Goal: Task Accomplishment & Management: Manage account settings

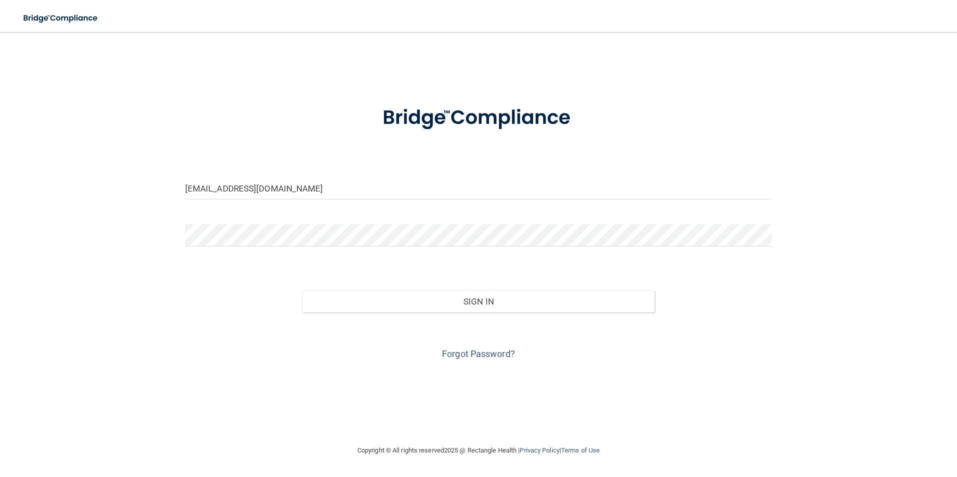
type input "[EMAIL_ADDRESS][DOMAIN_NAME]"
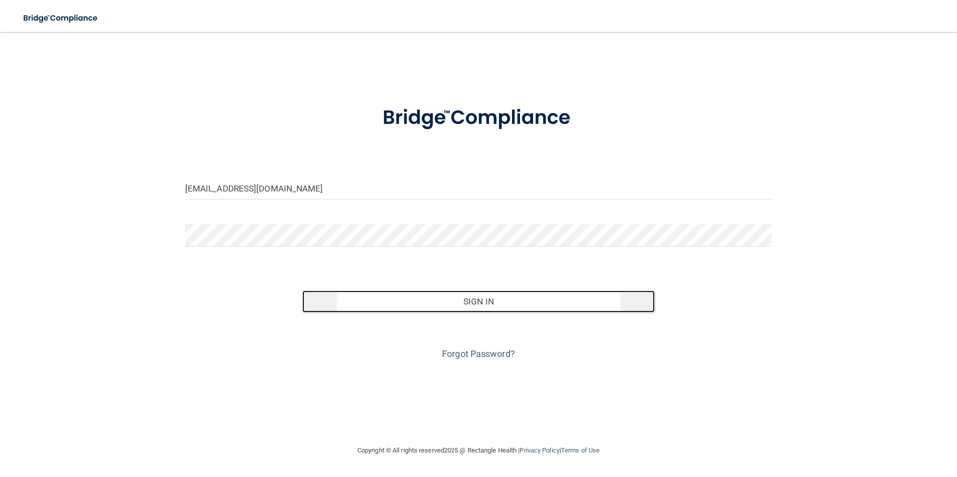
click at [428, 291] on button "Sign In" at bounding box center [478, 302] width 352 height 22
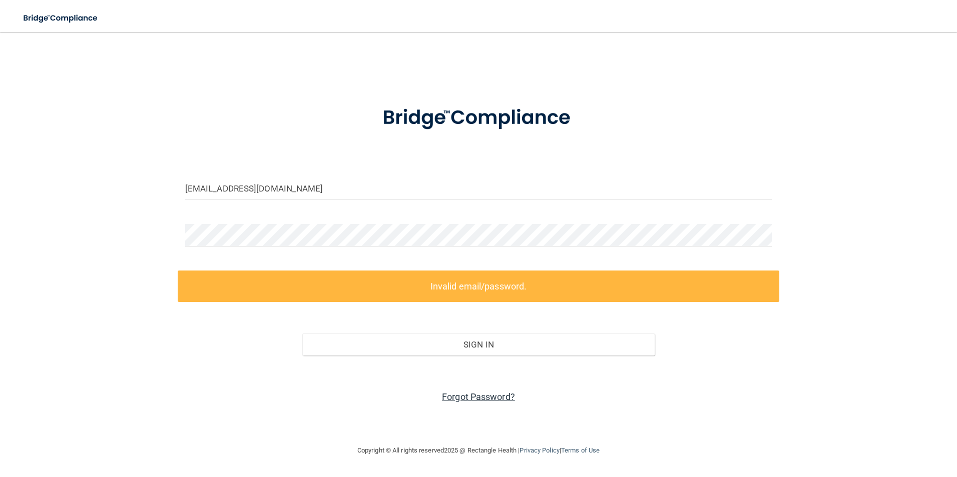
click at [453, 394] on link "Forgot Password?" at bounding box center [478, 397] width 73 height 11
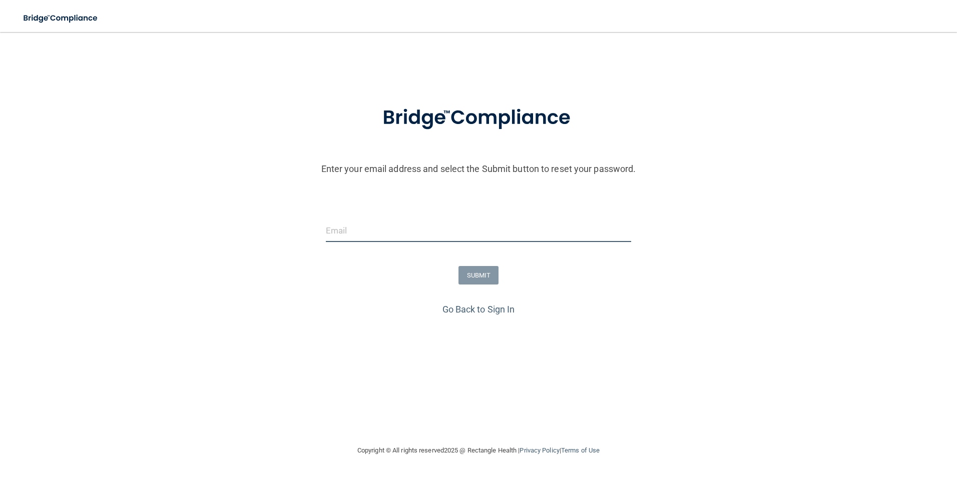
click at [408, 223] on input "email" at bounding box center [479, 231] width 306 height 23
type input "[EMAIL_ADDRESS][DOMAIN_NAME]"
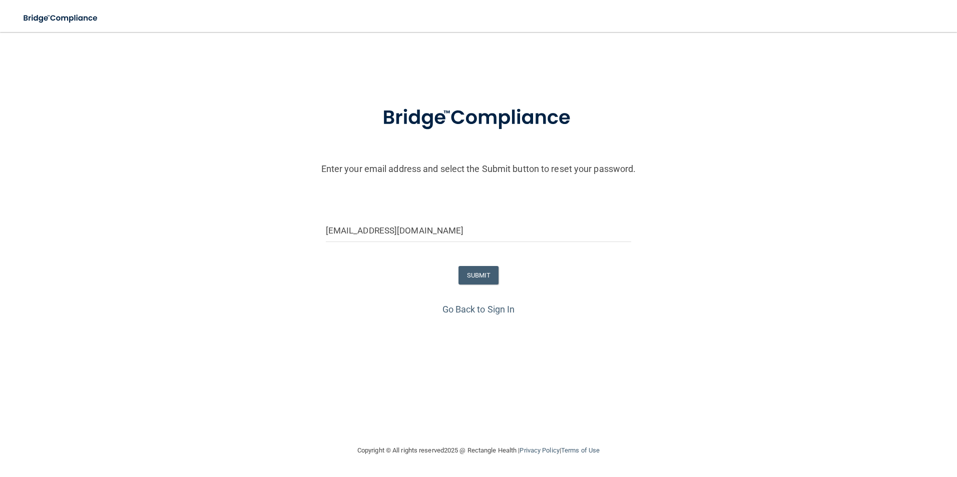
click at [590, 313] on div "Go Back to Sign In" at bounding box center [478, 309] width 962 height 17
click at [487, 280] on button "SUBMIT" at bounding box center [478, 275] width 41 height 19
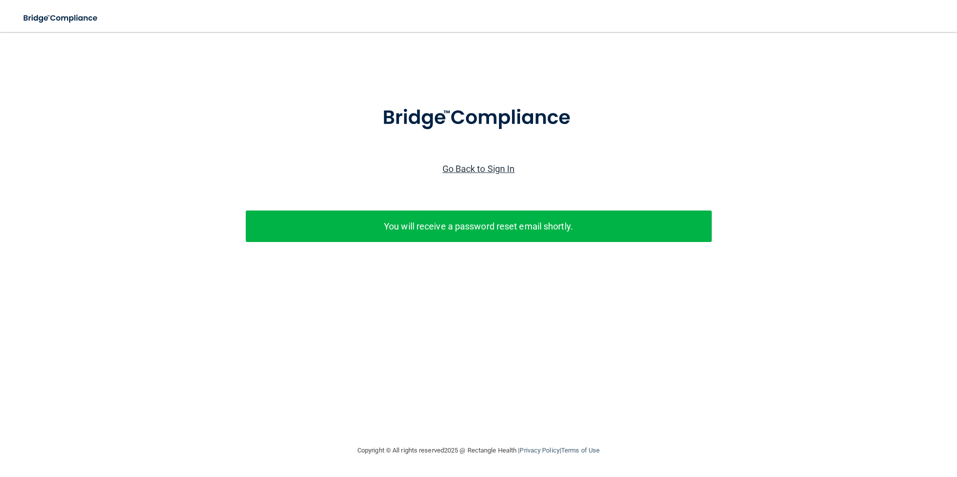
click at [473, 173] on link "Go Back to Sign In" at bounding box center [478, 169] width 73 height 11
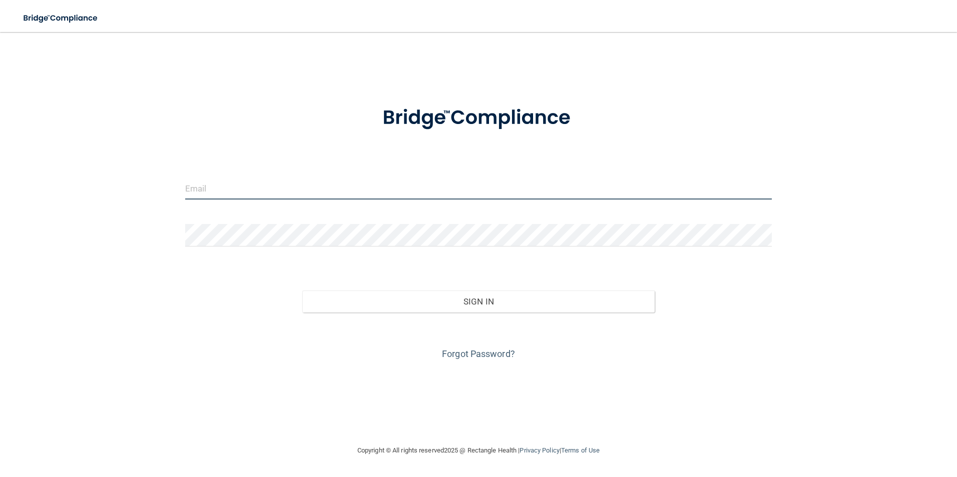
type input "[EMAIL_ADDRESS][DOMAIN_NAME]"
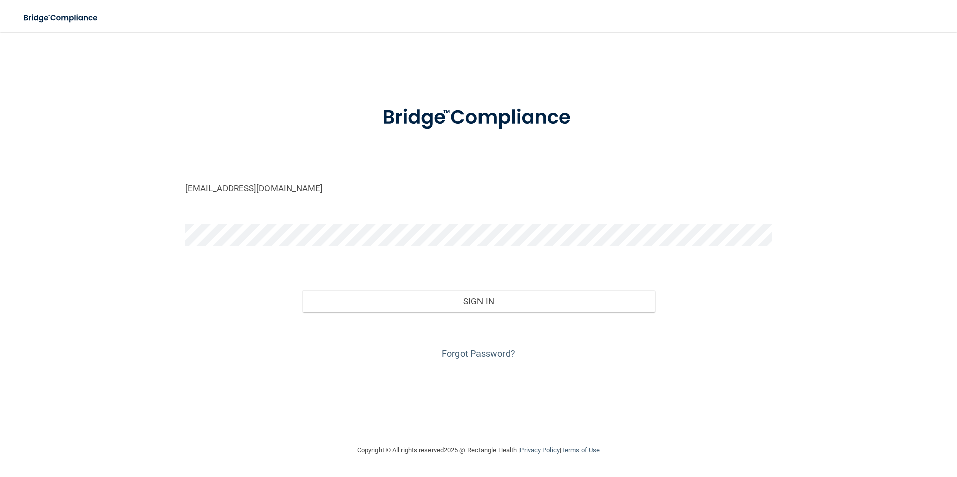
click at [283, 172] on form "[EMAIL_ADDRESS][DOMAIN_NAME] Invalid email/password. You don't have permission …" at bounding box center [478, 227] width 587 height 270
click at [88, 226] on div "[EMAIL_ADDRESS][DOMAIN_NAME] Invalid email/password. You don't have permission …" at bounding box center [478, 238] width 917 height 393
click at [112, 230] on div "[EMAIL_ADDRESS][DOMAIN_NAME] Invalid email/password. You don't have permission …" at bounding box center [478, 238] width 917 height 393
drag, startPoint x: 459, startPoint y: 269, endPoint x: 461, endPoint y: 274, distance: 5.9
click at [459, 269] on form "[EMAIL_ADDRESS][DOMAIN_NAME] Invalid email/password. You don't have permission …" at bounding box center [478, 227] width 587 height 270
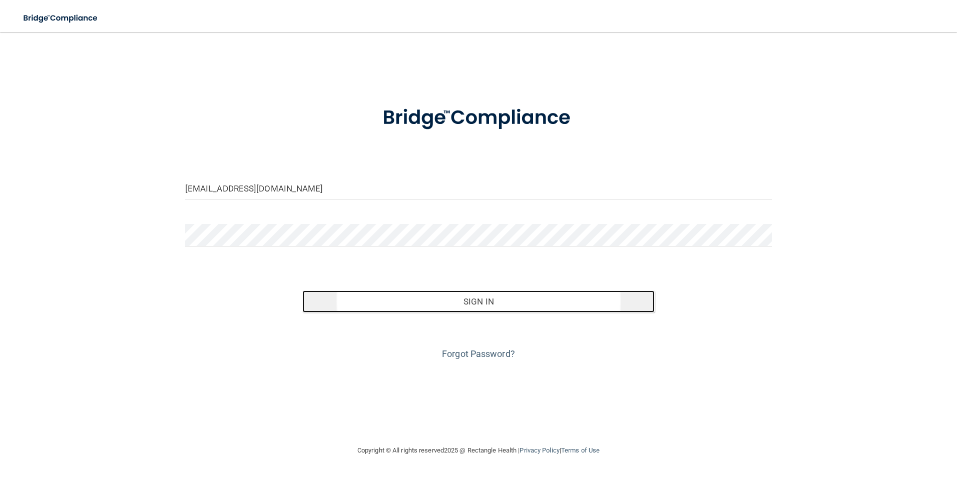
click at [462, 302] on button "Sign In" at bounding box center [478, 302] width 352 height 22
